Goal: Task Accomplishment & Management: Manage account settings

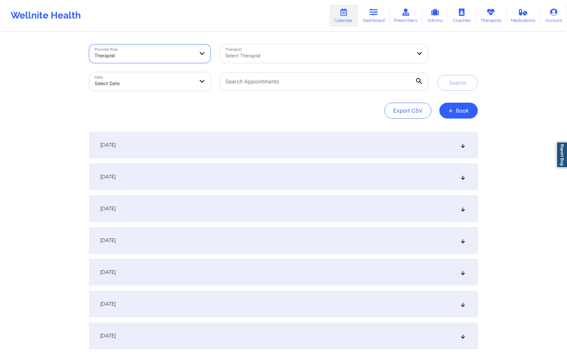
click at [186, 57] on div at bounding box center [143, 56] width 99 height 8
click at [262, 69] on div at bounding box center [323, 82] width 217 height 28
click at [261, 62] on div "Select Therapist" at bounding box center [316, 53] width 192 height 19
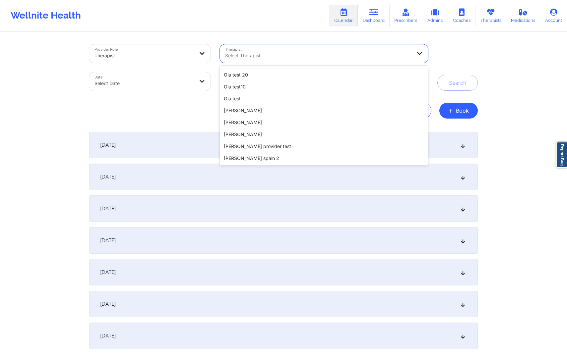
scroll to position [1096, 0]
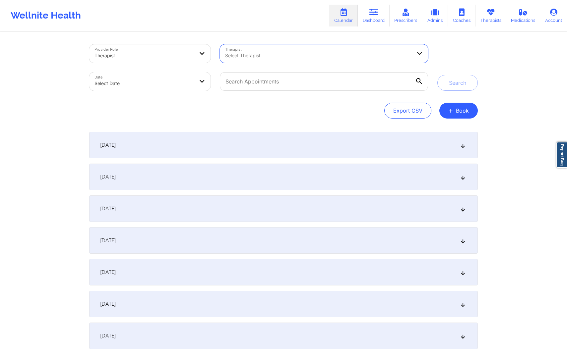
click at [272, 53] on div at bounding box center [318, 56] width 187 height 8
type input "cms tes"
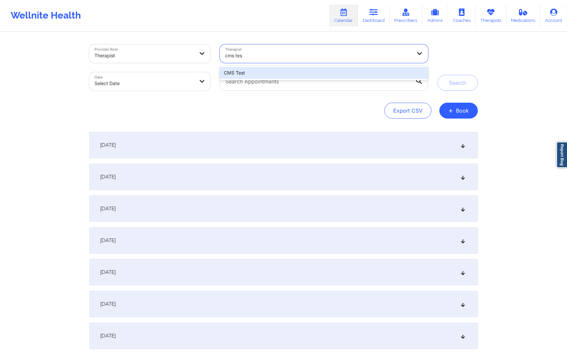
click at [252, 70] on div "CMS Test" at bounding box center [324, 73] width 208 height 12
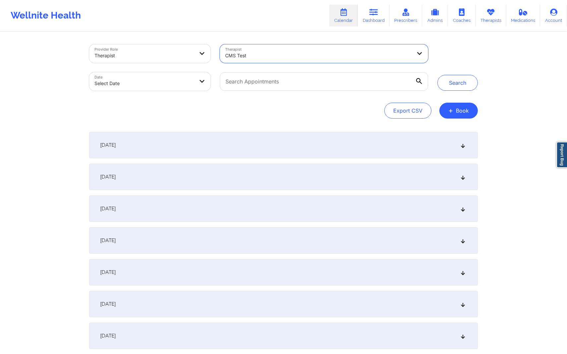
click at [164, 90] on body "Wellnite Health Calendar Dashboard Prescribers Admins Coaches Therapists Medica…" at bounding box center [283, 177] width 567 height 354
select select "2025-8"
select select "2025-9"
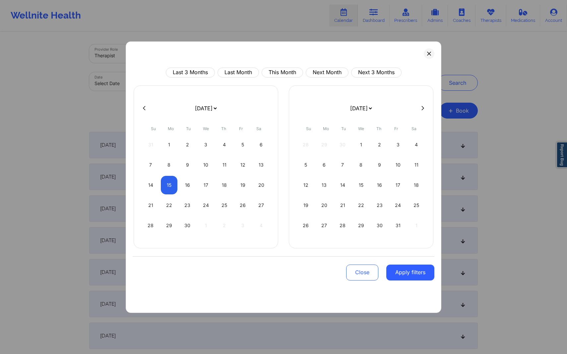
click at [422, 103] on div "[DATE] [DATE] [DATE] [DATE] [DATE] [DATE] [DATE] [DATE] [DATE] [DATE] [DATE] [D…" at bounding box center [361, 166] width 144 height 163
click at [166, 181] on div "15" at bounding box center [169, 185] width 17 height 19
select select "2025-8"
select select "2025-9"
select select "2025-8"
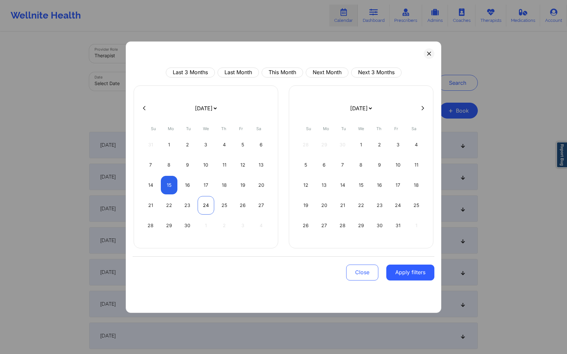
select select "2025-9"
select select "2025-8"
select select "2025-9"
click at [171, 188] on div "15" at bounding box center [169, 185] width 17 height 19
select select "2025-8"
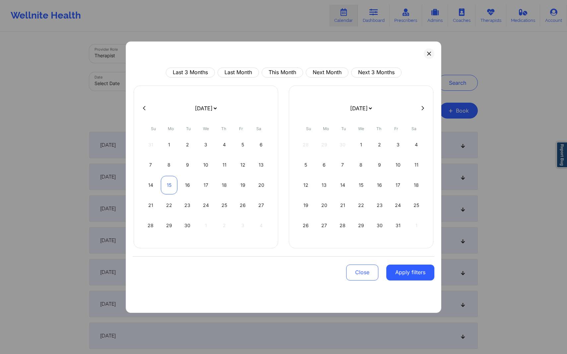
select select "2025-9"
click at [169, 207] on div "22" at bounding box center [169, 205] width 17 height 19
select select "2025-8"
select select "2025-9"
select select "2025-8"
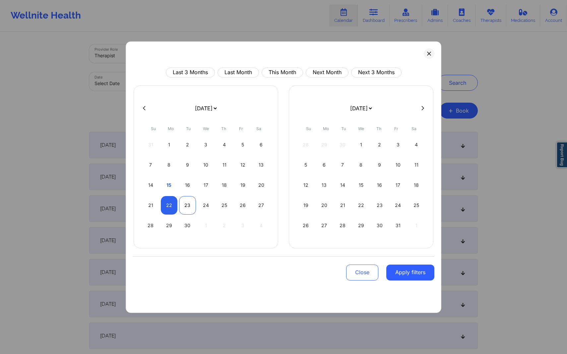
select select "2025-9"
select select "2025-8"
select select "2025-9"
click at [184, 204] on div "23" at bounding box center [187, 205] width 17 height 19
select select "2025-8"
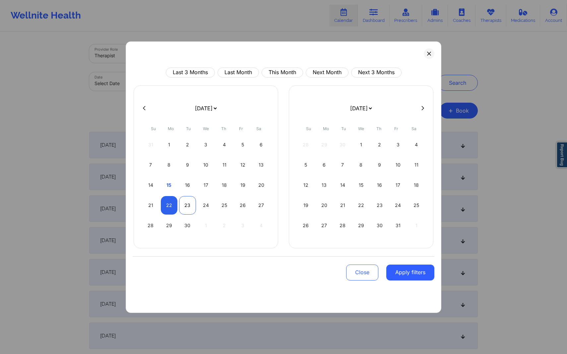
select select "2025-9"
click at [186, 204] on div "23" at bounding box center [187, 205] width 17 height 19
select select "2025-8"
select select "2025-9"
select select "2025-8"
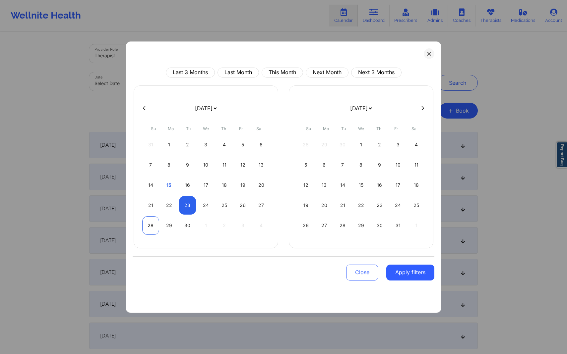
select select "2025-9"
select select "2025-8"
select select "2025-9"
select select "2025-8"
select select "2025-9"
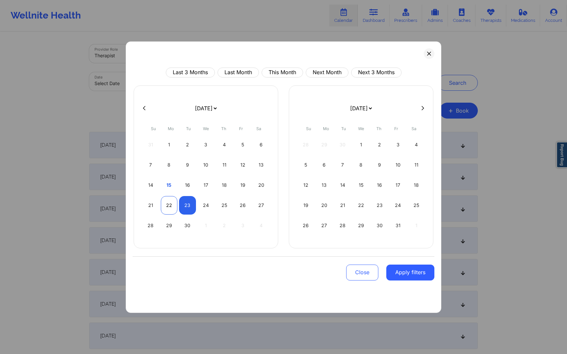
click at [168, 200] on div "22" at bounding box center [169, 205] width 17 height 19
select select "2025-8"
select select "2025-9"
select select "2025-8"
select select "2025-9"
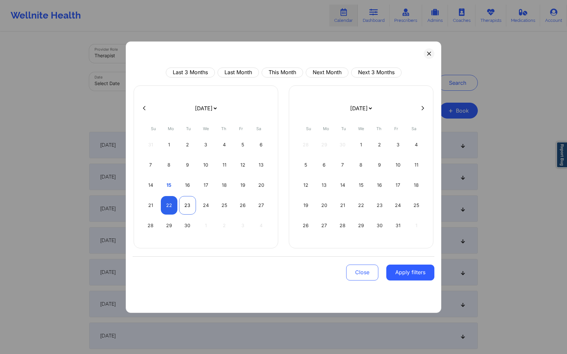
select select "2025-8"
select select "2025-9"
click at [190, 207] on div "23" at bounding box center [187, 205] width 17 height 19
select select "2025-8"
select select "2025-9"
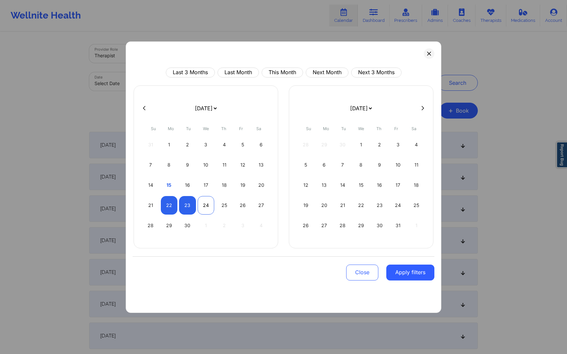
click at [203, 209] on div "24" at bounding box center [205, 205] width 17 height 19
select select "2025-8"
select select "2025-9"
select select "2025-8"
select select "2025-9"
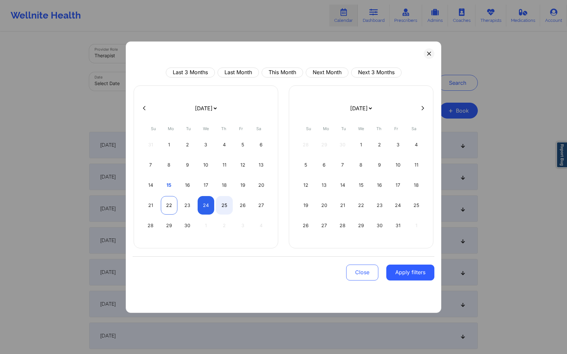
select select "2025-8"
select select "2025-9"
click at [169, 205] on div "22" at bounding box center [169, 205] width 17 height 19
select select "2025-8"
select select "2025-9"
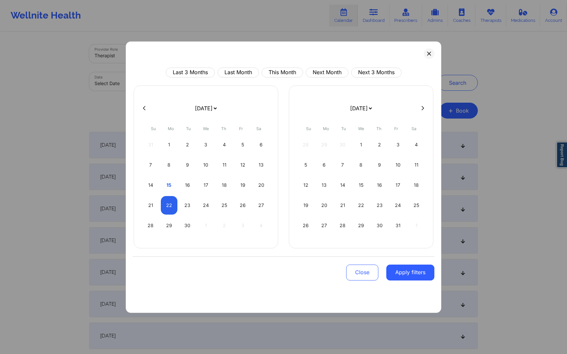
select select "2025-8"
select select "2025-9"
select select "2025-8"
select select "2025-9"
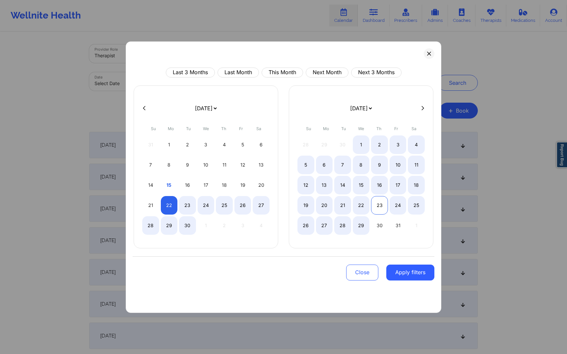
select select "2025-8"
select select "2025-9"
select select "2025-8"
select select "2025-9"
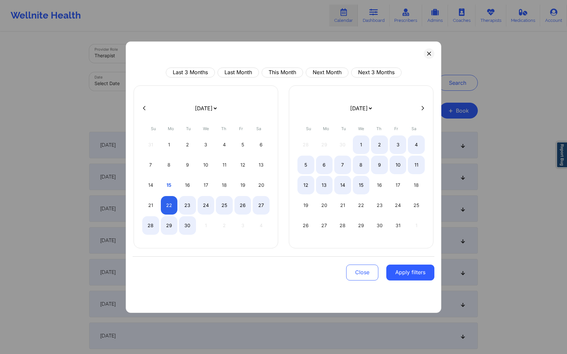
select select "2025-8"
select select "2025-9"
select select "2025-8"
select select "2025-9"
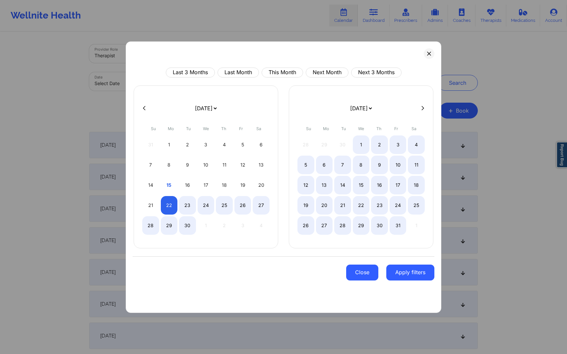
click at [357, 273] on button "Close" at bounding box center [362, 273] width 32 height 16
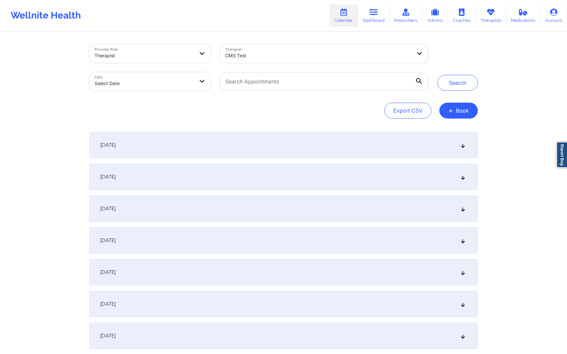
select select "2025-8"
select select "2025-9"
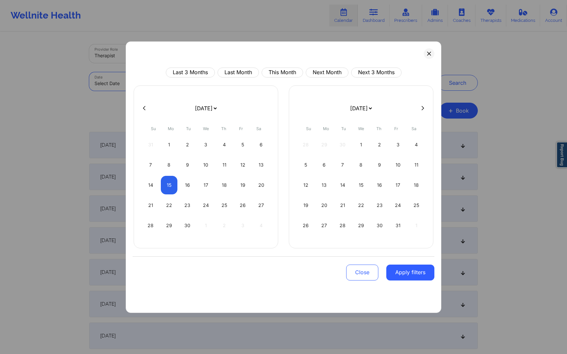
click at [170, 78] on body "Wellnite Health Calendar Dashboard Prescribers Admins Coaches Therapists Medica…" at bounding box center [283, 177] width 567 height 354
click at [173, 204] on div "22" at bounding box center [169, 205] width 17 height 19
select select "2025-8"
select select "2025-9"
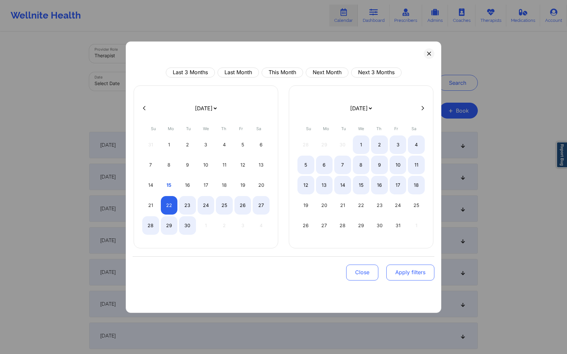
select select "2025-8"
select select "2025-9"
click at [403, 274] on button "Apply filters" at bounding box center [410, 273] width 48 height 16
click at [403, 277] on button "Apply filters" at bounding box center [410, 273] width 48 height 16
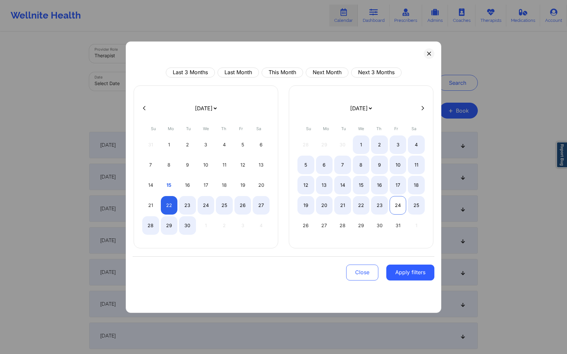
select select "2025-8"
select select "2025-9"
select select "2025-8"
select select "2025-9"
select select "2025-8"
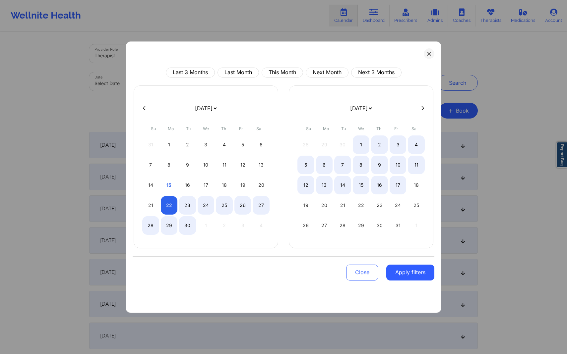
select select "2025-9"
select select "2025-8"
select select "2025-9"
select select "2025-8"
select select "2025-9"
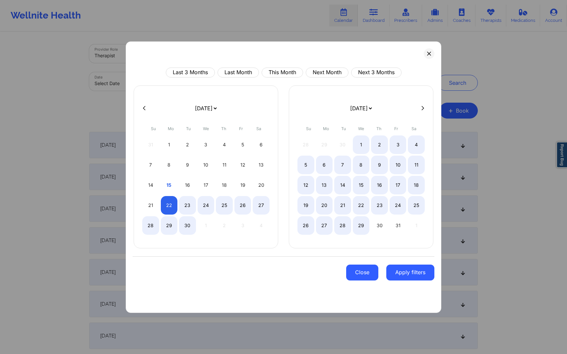
click at [358, 275] on button "Close" at bounding box center [362, 273] width 32 height 16
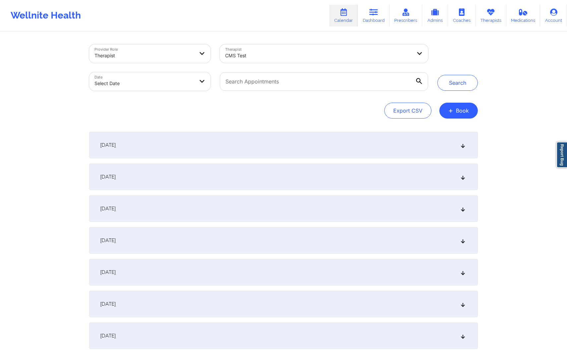
click at [189, 85] on body "Wellnite Health Calendar Dashboard Prescribers Admins Coaches Therapists Medica…" at bounding box center [283, 177] width 567 height 354
select select "2025-8"
select select "2025-9"
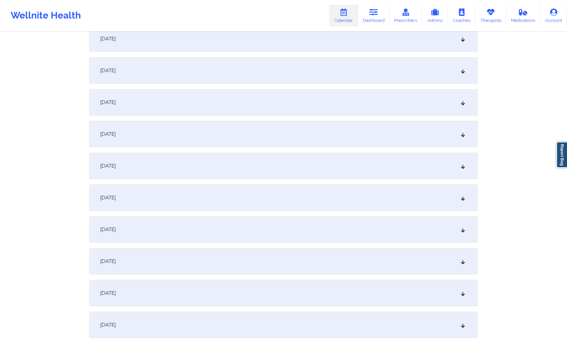
scroll to position [107, 0]
click at [454, 292] on div "[DATE]" at bounding box center [283, 293] width 388 height 27
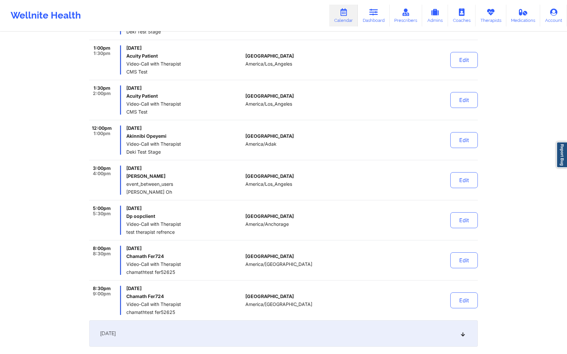
scroll to position [997, 0]
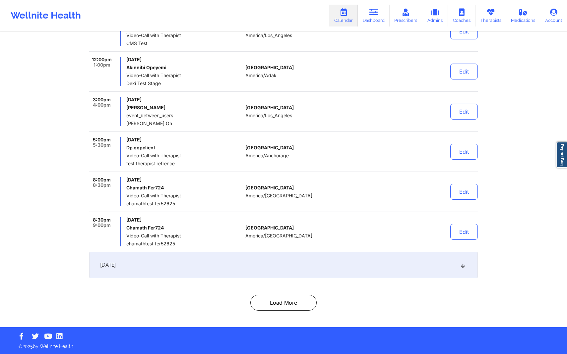
click at [364, 238] on div at bounding box center [367, 231] width 92 height 29
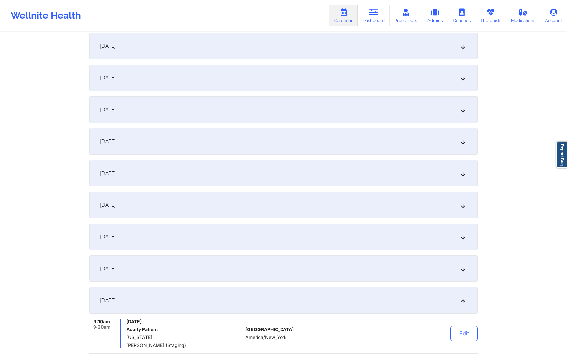
scroll to position [0, 0]
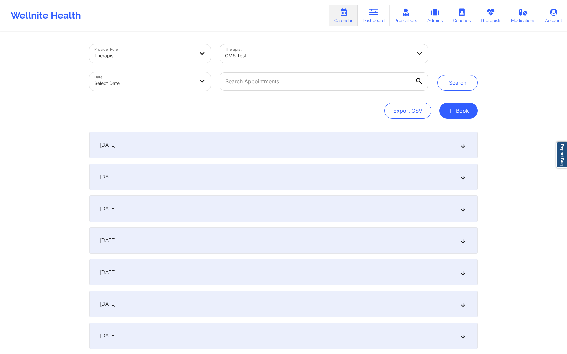
click at [320, 109] on div "Export CSV + Book" at bounding box center [283, 111] width 388 height 16
click at [346, 20] on link "Calendar" at bounding box center [343, 16] width 28 height 22
click at [286, 146] on div "[DATE]" at bounding box center [283, 145] width 388 height 27
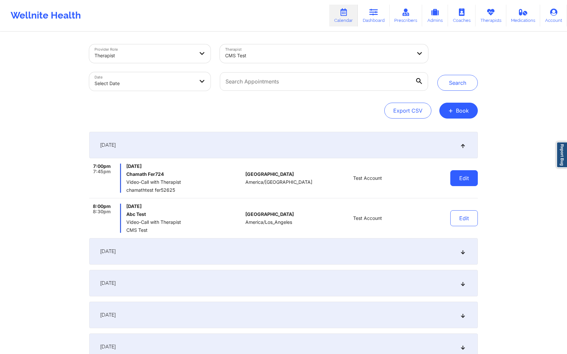
click at [460, 183] on button "Edit" at bounding box center [463, 178] width 27 height 16
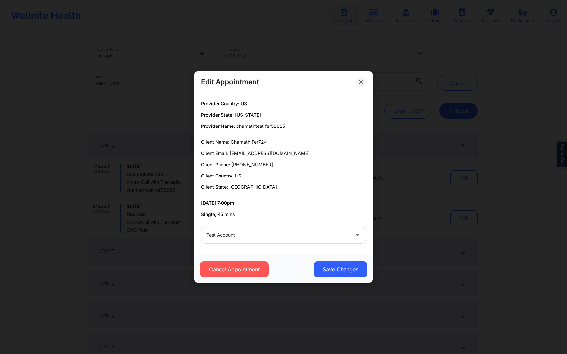
click at [328, 238] on div at bounding box center [277, 235] width 143 height 8
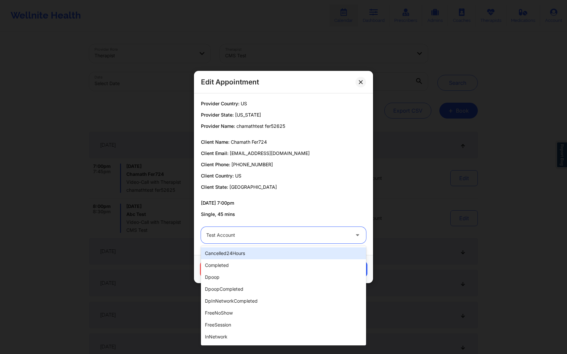
click at [328, 238] on div at bounding box center [277, 235] width 143 height 8
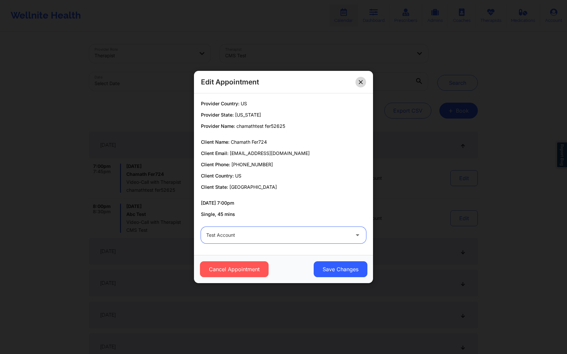
click at [362, 82] on icon at bounding box center [360, 82] width 4 height 4
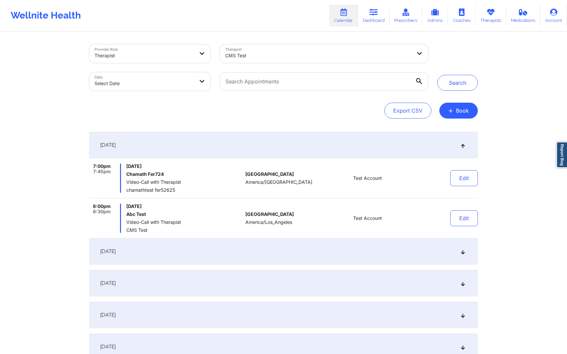
scroll to position [241, 0]
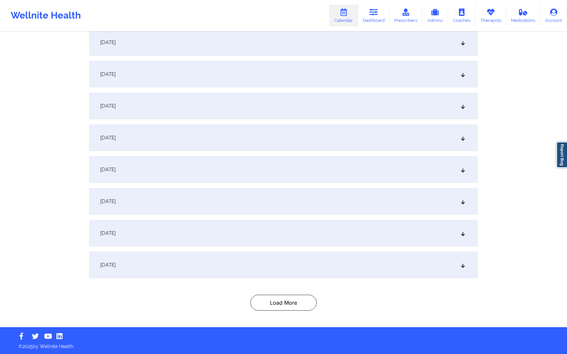
click at [292, 218] on div "[DATE] 7:00pm 7:45pm [DATE] Chamath Fer724 Video-Call with Therapist chamathtes…" at bounding box center [283, 84] width 388 height 387
click at [271, 240] on div "[DATE]" at bounding box center [283, 233] width 388 height 27
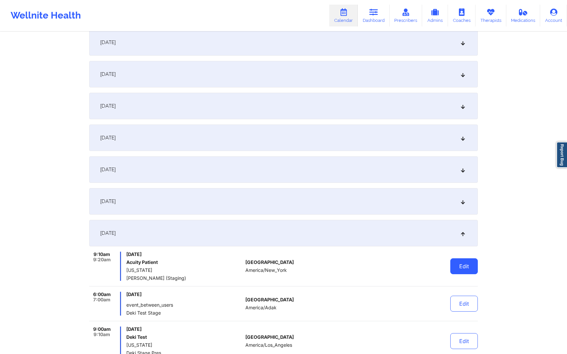
click at [454, 269] on button "Edit" at bounding box center [463, 266] width 27 height 16
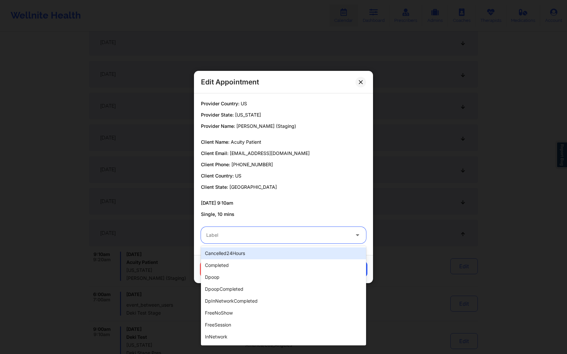
click at [357, 235] on icon at bounding box center [357, 234] width 7 height 6
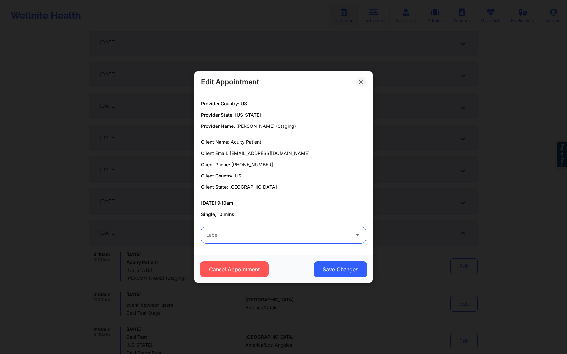
click at [356, 235] on icon at bounding box center [357, 234] width 7 height 6
click at [474, 221] on div "Edit Appointment Provider Country: [GEOGRAPHIC_DATA] Provider State: [US_STATE]…" at bounding box center [283, 177] width 567 height 354
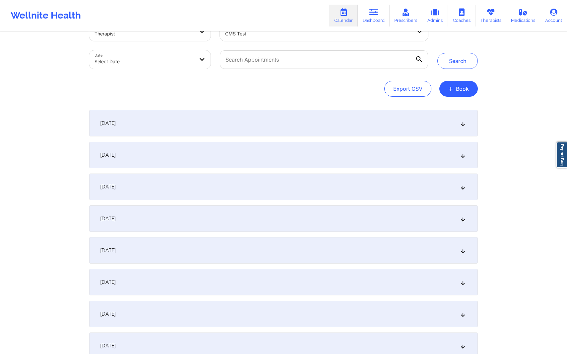
scroll to position [0, 0]
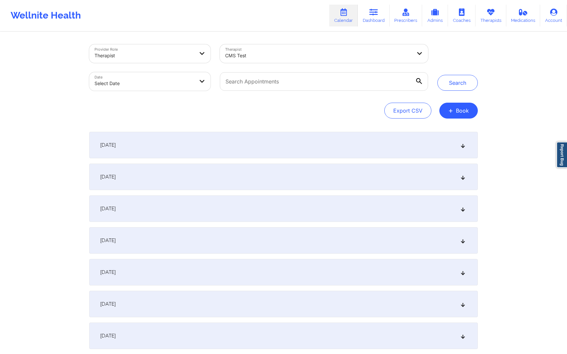
click at [390, 46] on div "CMS Test" at bounding box center [316, 53] width 192 height 19
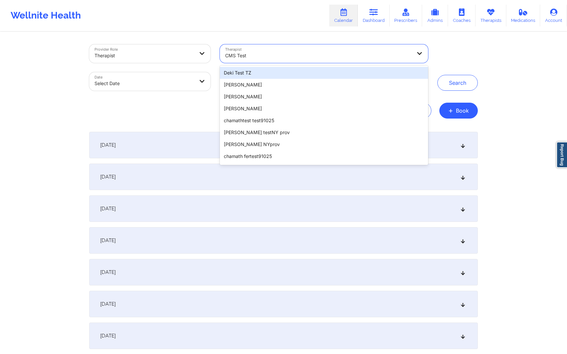
click at [390, 50] on div "CMS Test" at bounding box center [318, 55] width 187 height 15
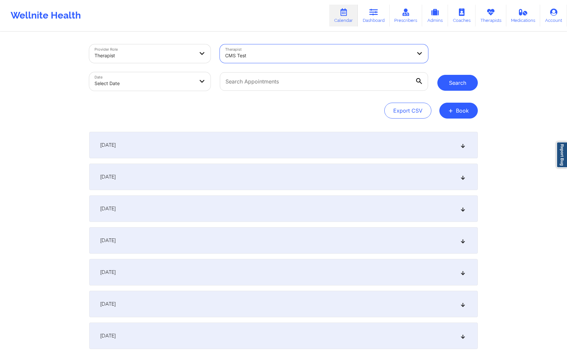
click at [466, 85] on button "Search" at bounding box center [457, 83] width 40 height 16
click at [457, 85] on button "Search" at bounding box center [457, 83] width 40 height 16
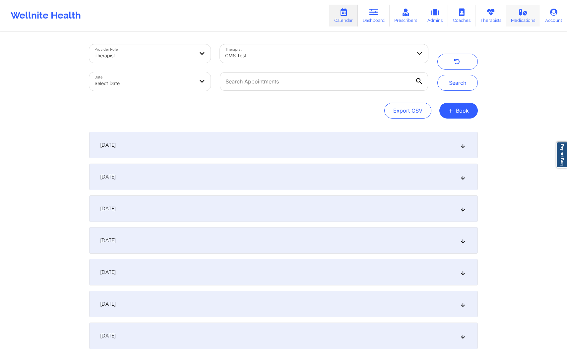
click at [516, 24] on link "Medications" at bounding box center [523, 16] width 34 height 22
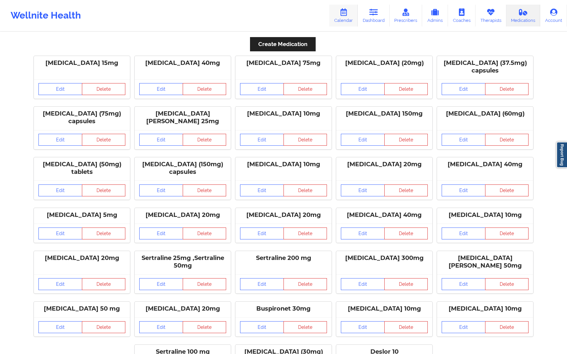
click at [347, 13] on icon at bounding box center [343, 12] width 9 height 7
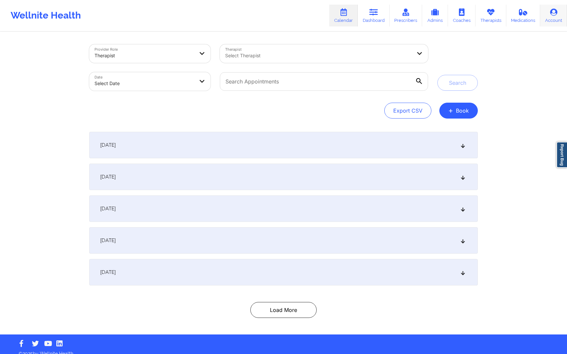
click at [558, 18] on link "Account" at bounding box center [553, 16] width 27 height 22
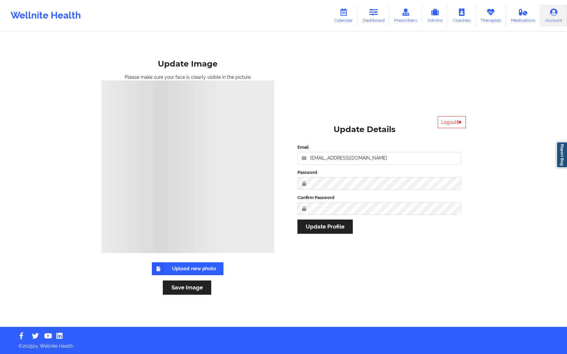
click at [555, 11] on icon at bounding box center [553, 12] width 9 height 7
click at [439, 126] on button "Logout" at bounding box center [451, 122] width 28 height 12
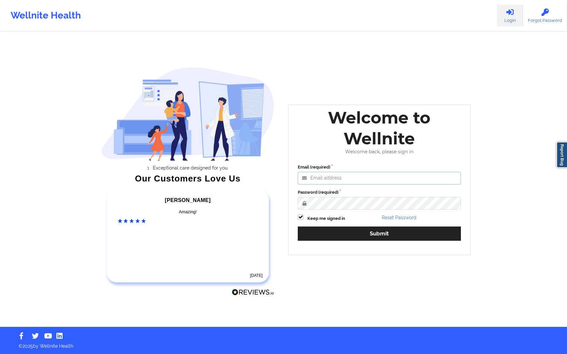
click at [359, 173] on input "Email (required)" at bounding box center [379, 178] width 163 height 13
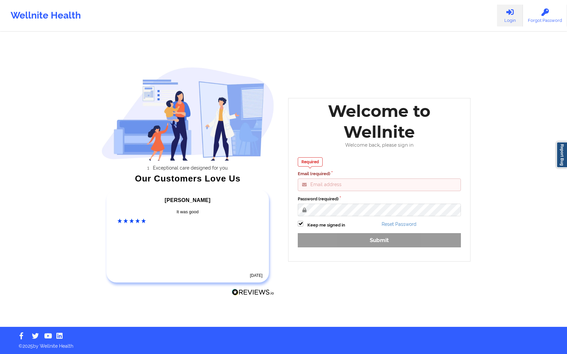
paste input "[EMAIL_ADDRESS][DOMAIN_NAME]"
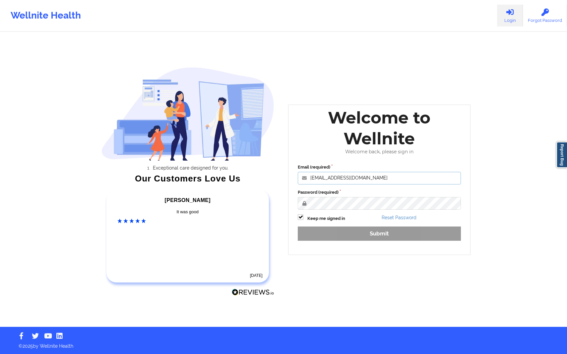
type input "[EMAIL_ADDRESS][DOMAIN_NAME]"
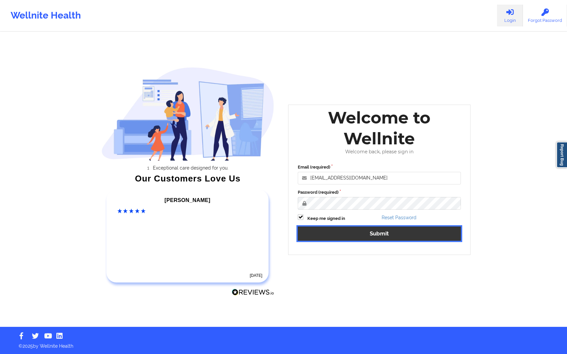
click at [313, 237] on button "Submit" at bounding box center [379, 234] width 163 height 14
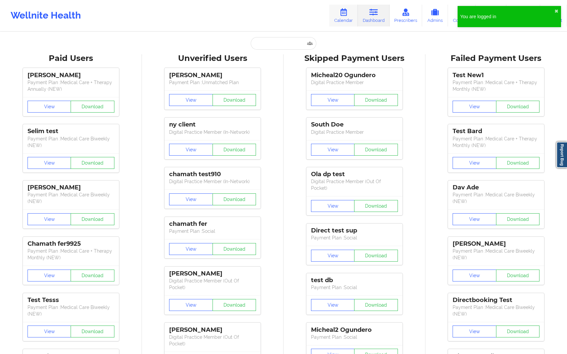
click at [341, 22] on link "Calendar" at bounding box center [343, 16] width 28 height 22
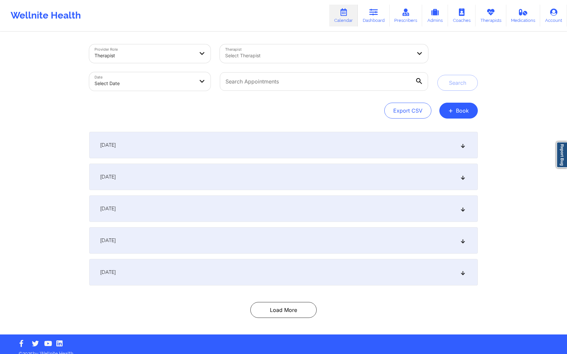
click at [275, 62] on div "Select Therapist" at bounding box center [316, 53] width 192 height 19
type input "khu"
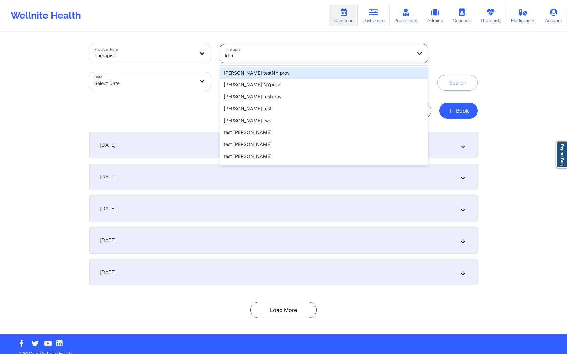
click at [282, 74] on div "[PERSON_NAME] testNY prov" at bounding box center [324, 73] width 208 height 12
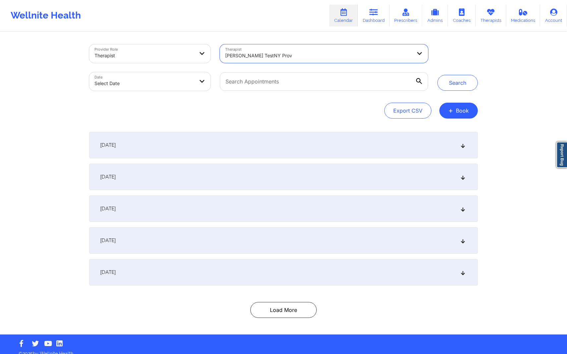
click at [260, 108] on div "Export CSV + Book" at bounding box center [283, 111] width 388 height 16
